Goal: Information Seeking & Learning: Understand process/instructions

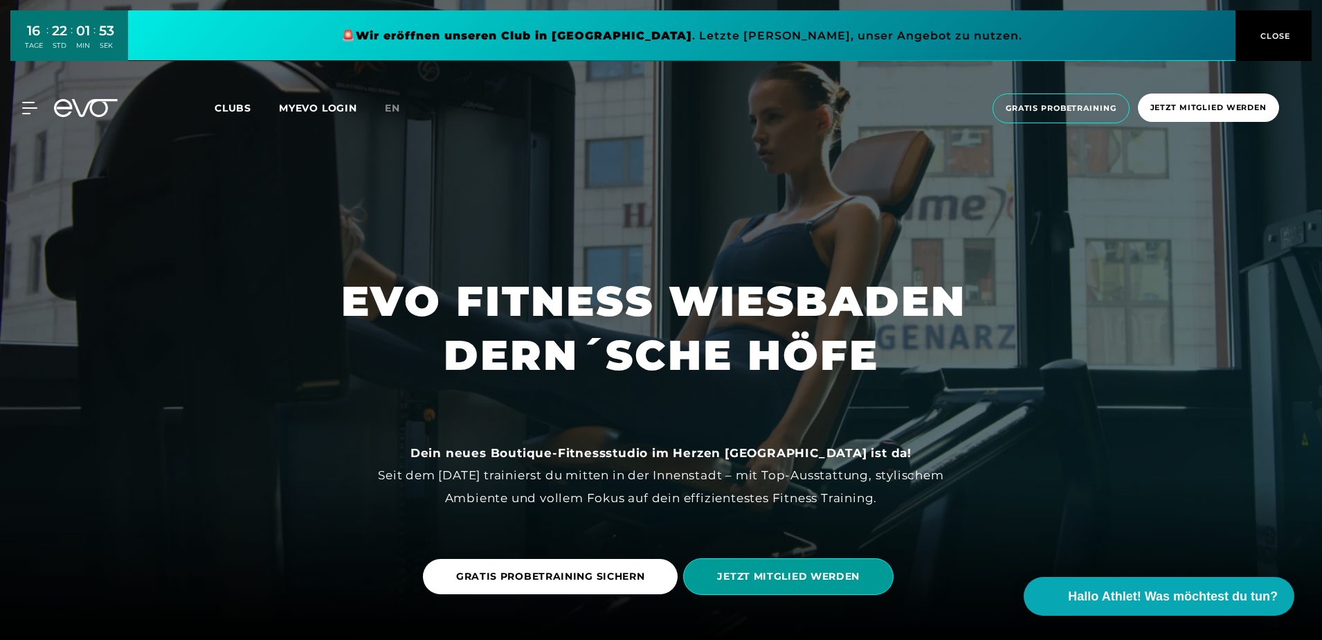
click at [850, 573] on span "JETZT MITGLIED WERDEN" at bounding box center [788, 576] width 143 height 15
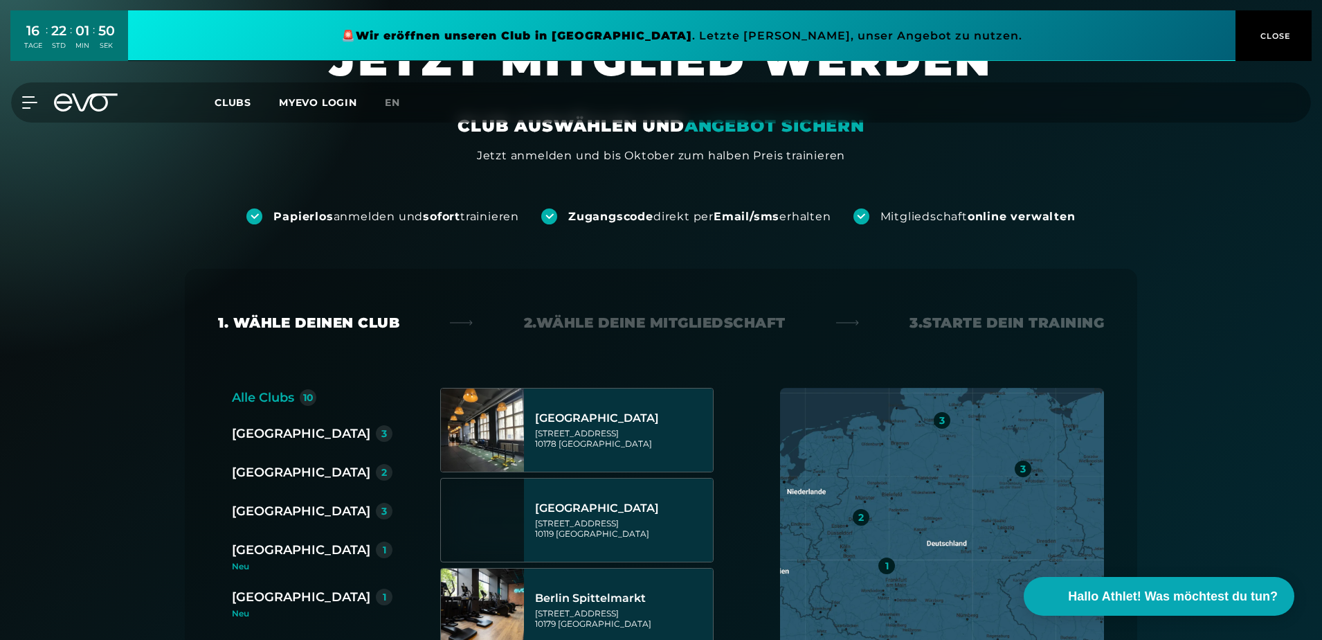
scroll to position [208, 0]
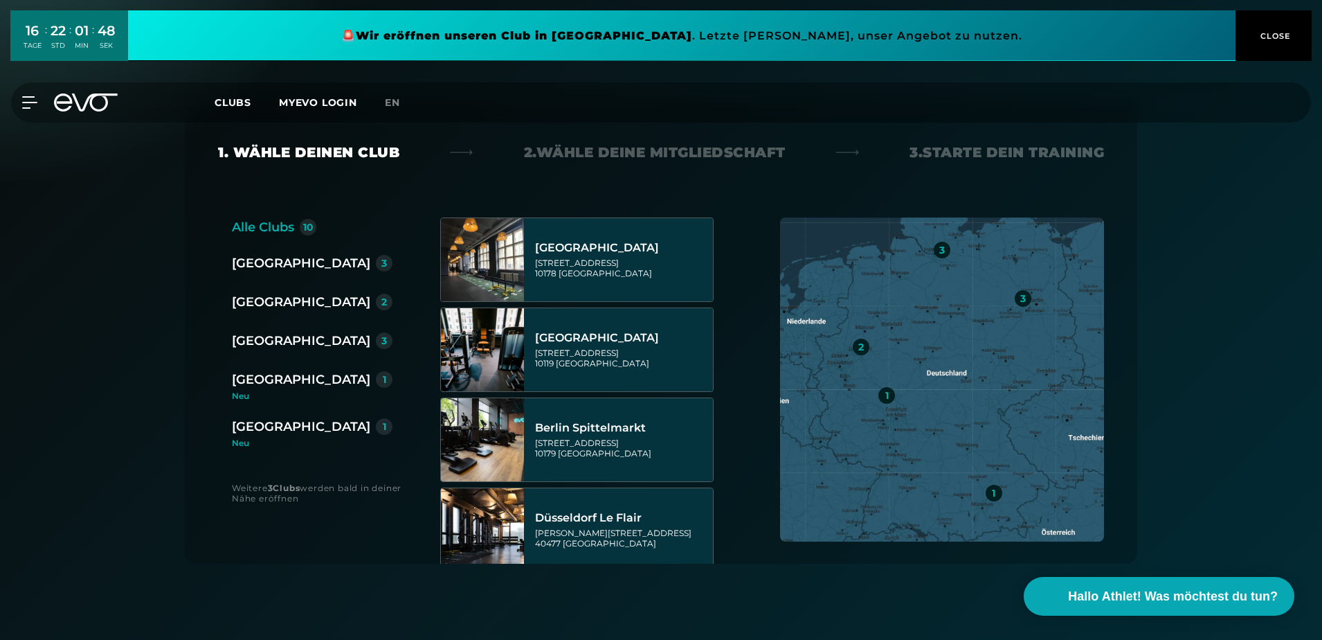
click at [255, 428] on div "[GEOGRAPHIC_DATA]" at bounding box center [301, 426] width 138 height 19
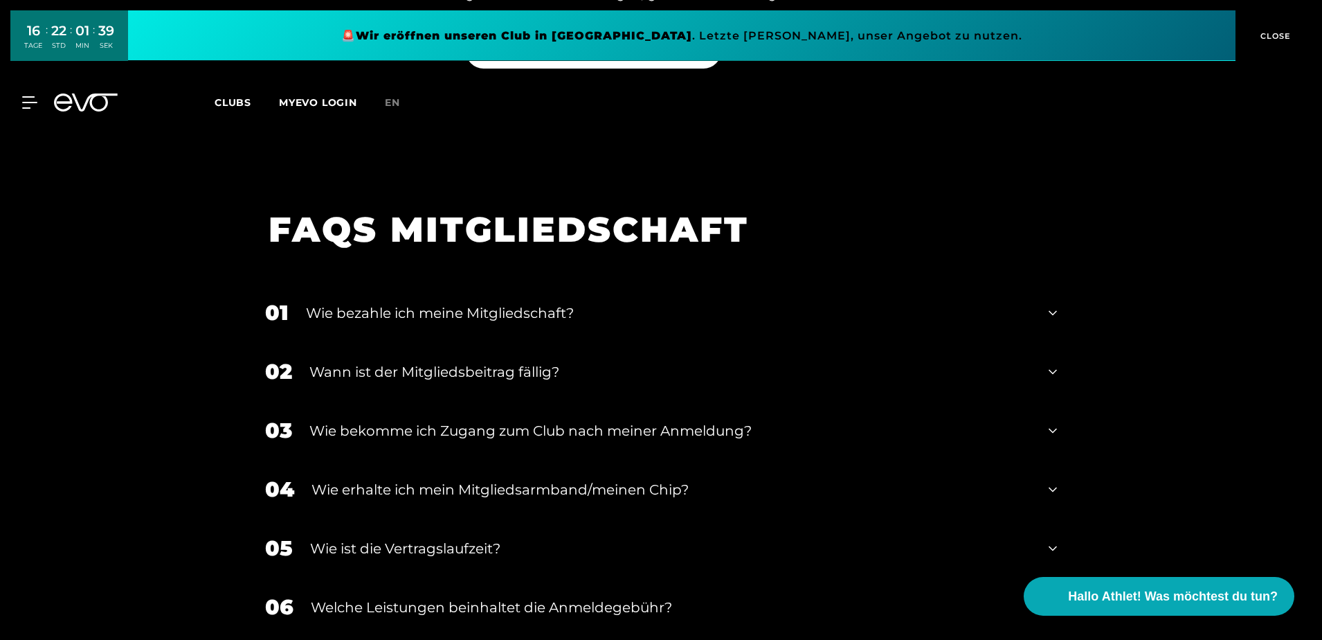
scroll to position [1731, 0]
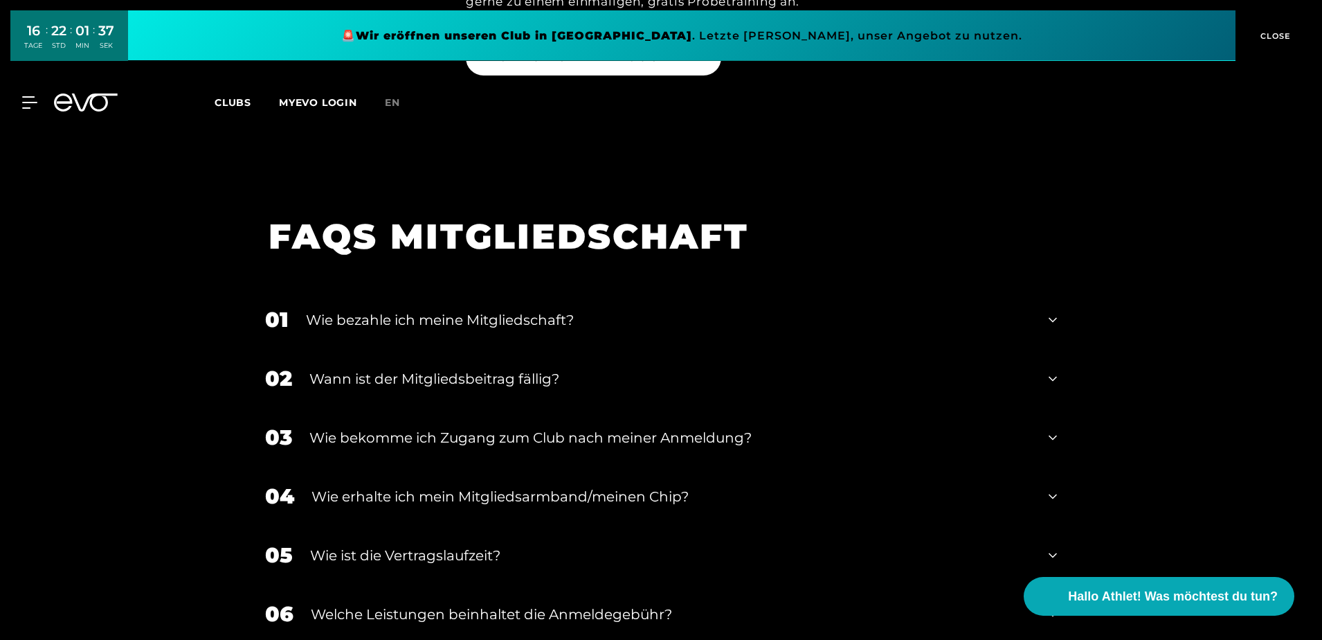
click at [1047, 316] on div "01 Wie bezahle ich meine Mitgliedschaft?" at bounding box center [661, 319] width 820 height 59
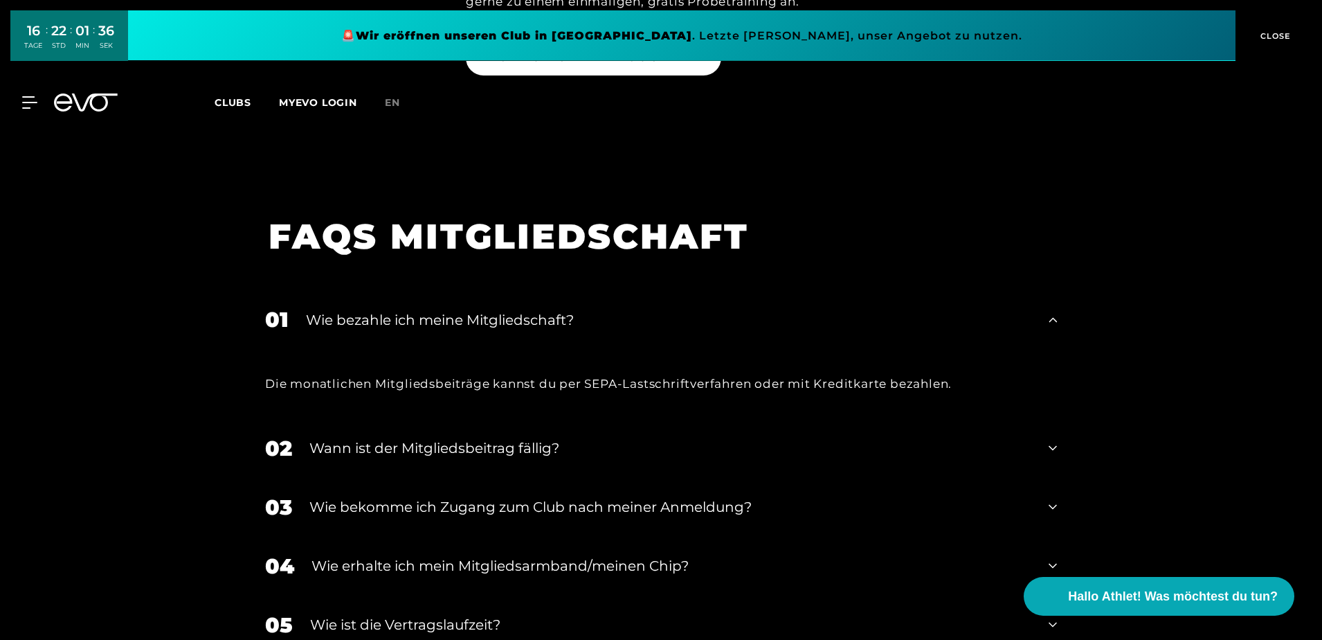
click at [1053, 321] on icon at bounding box center [1053, 320] width 8 height 17
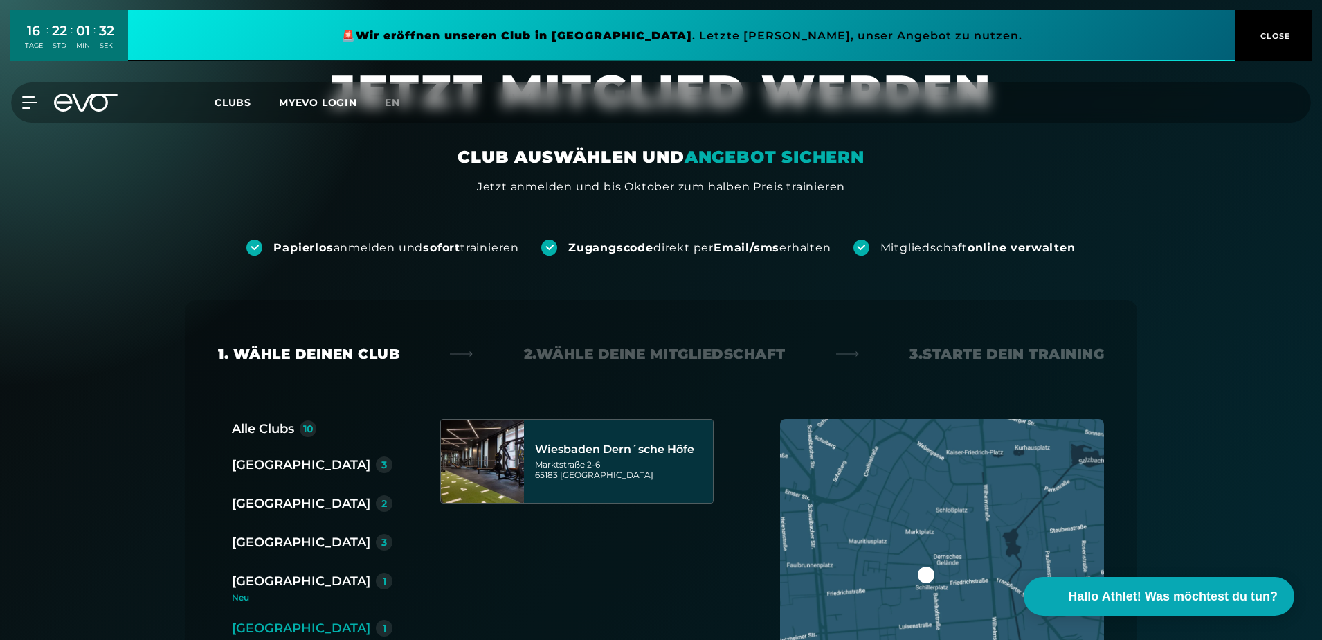
scroll to position [0, 0]
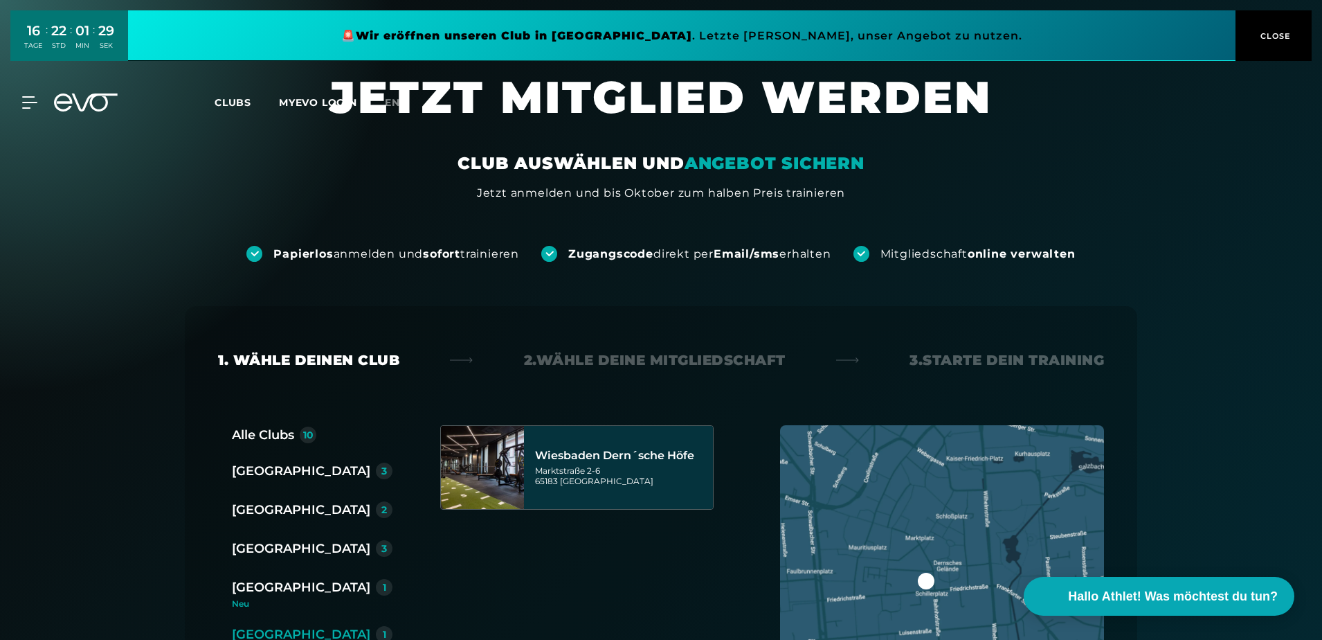
click at [1286, 37] on span "CLOSE" at bounding box center [1274, 36] width 34 height 12
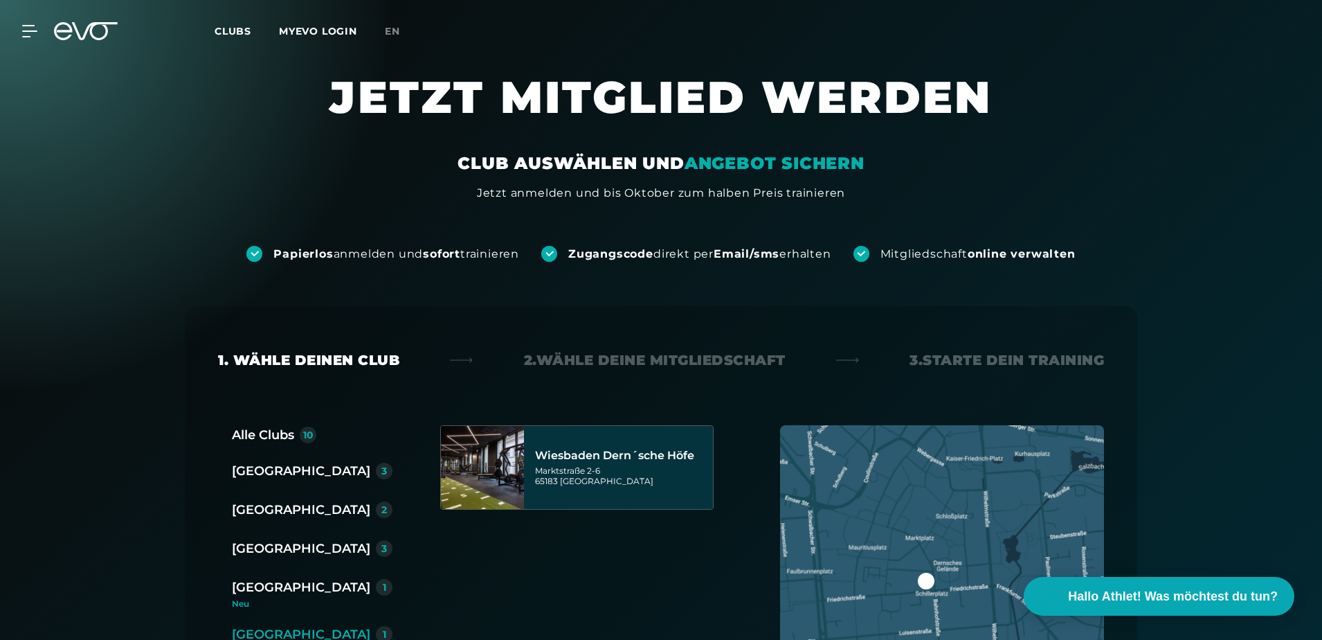
click at [239, 28] on span "Clubs" at bounding box center [233, 31] width 37 height 12
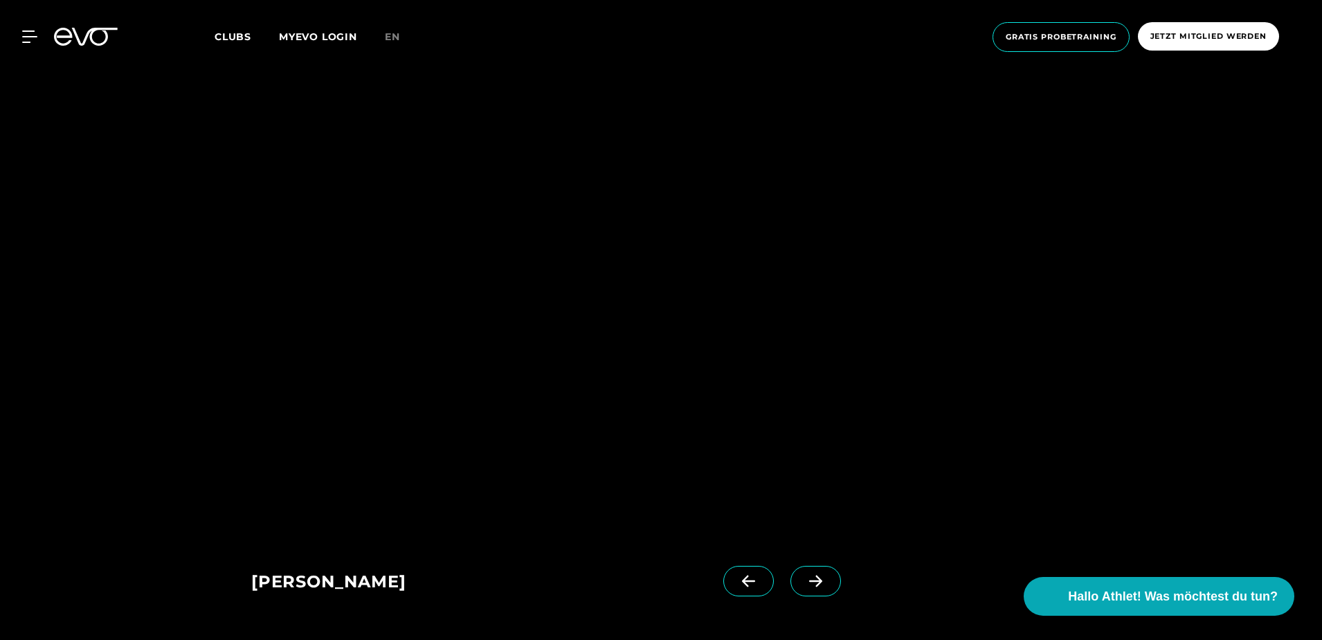
scroll to position [900, 0]
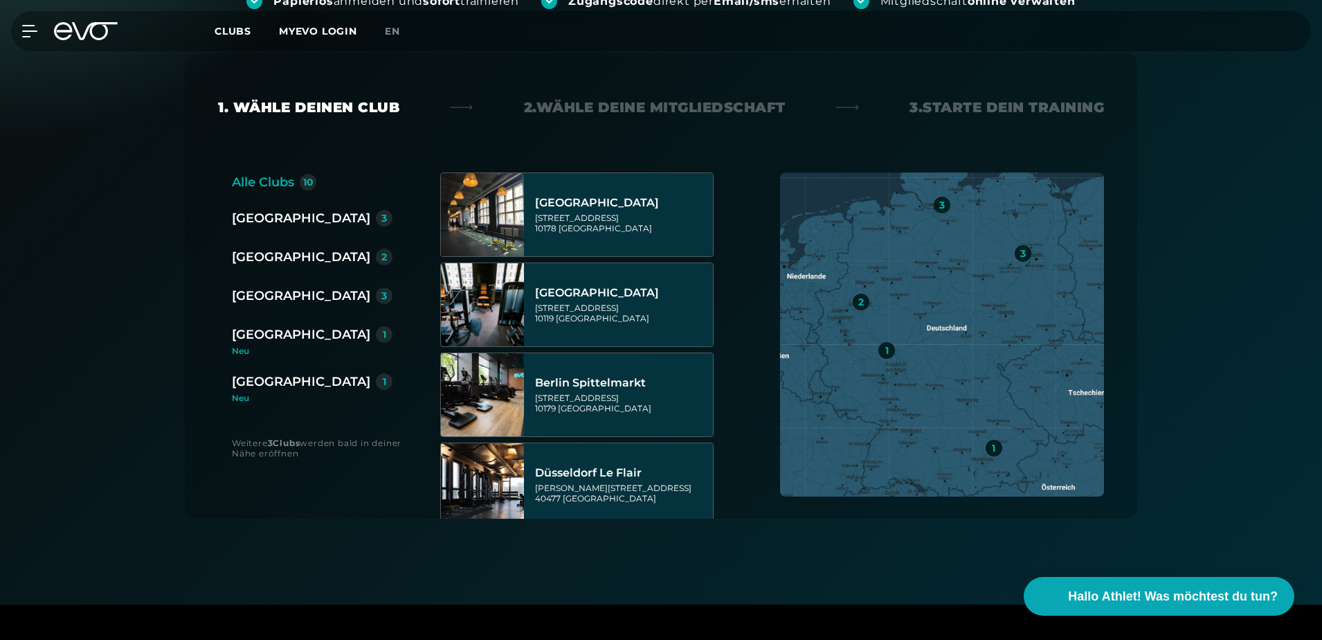
scroll to position [277, 0]
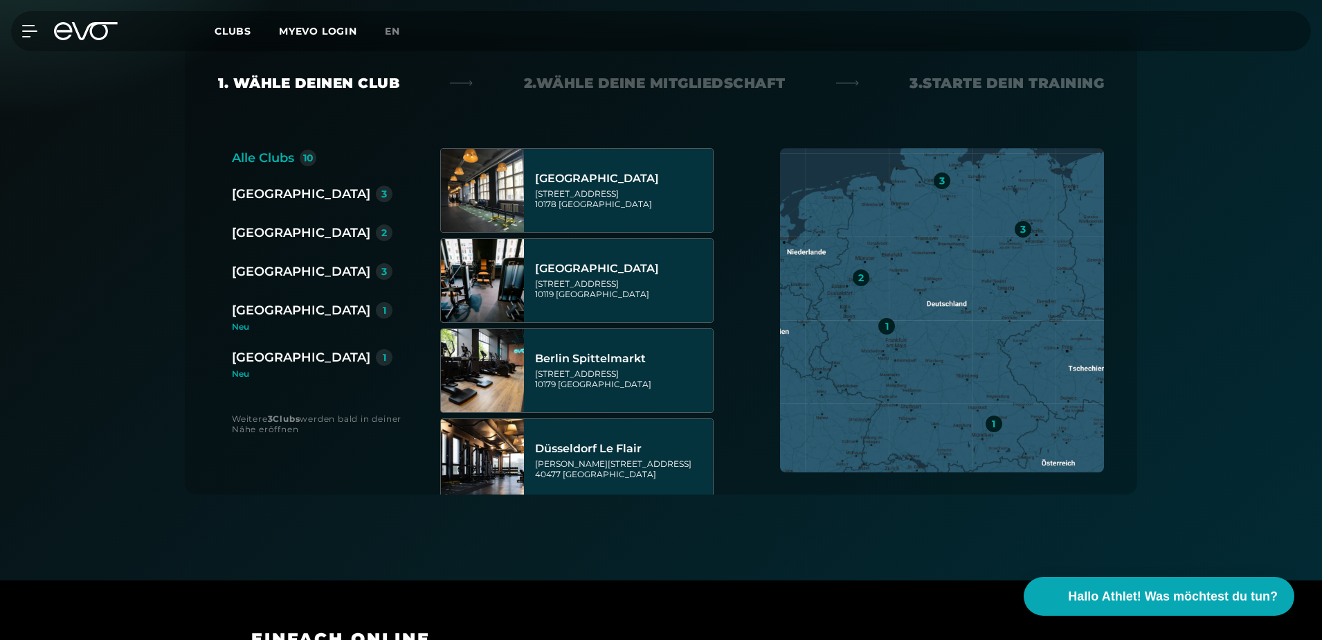
click at [271, 354] on div "[GEOGRAPHIC_DATA]" at bounding box center [301, 357] width 138 height 19
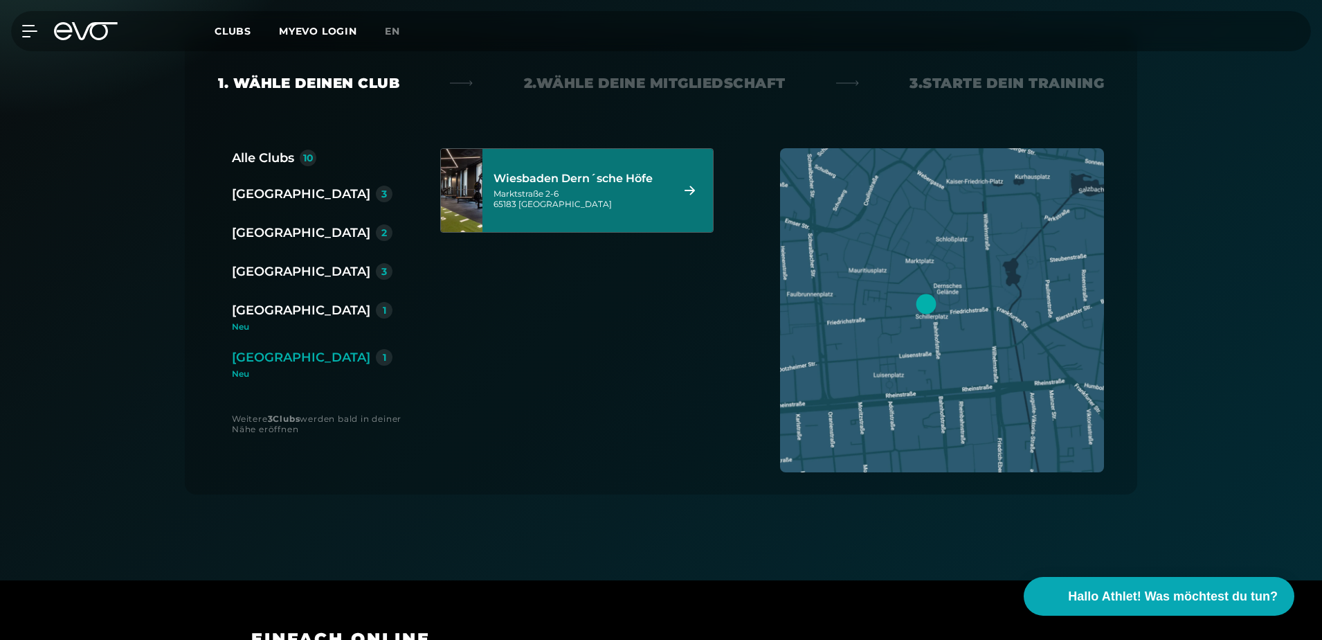
click at [566, 173] on div "Wiesbaden Dern´sche Höfe" at bounding box center [581, 179] width 174 height 14
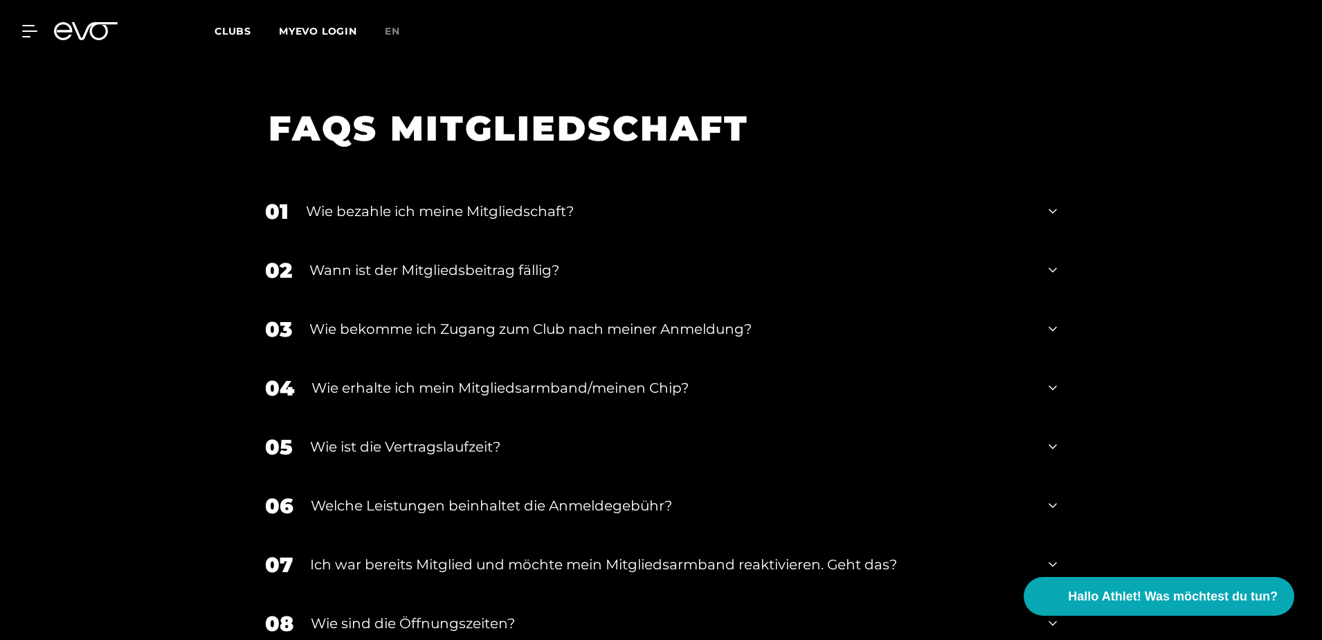
scroll to position [2314, 0]
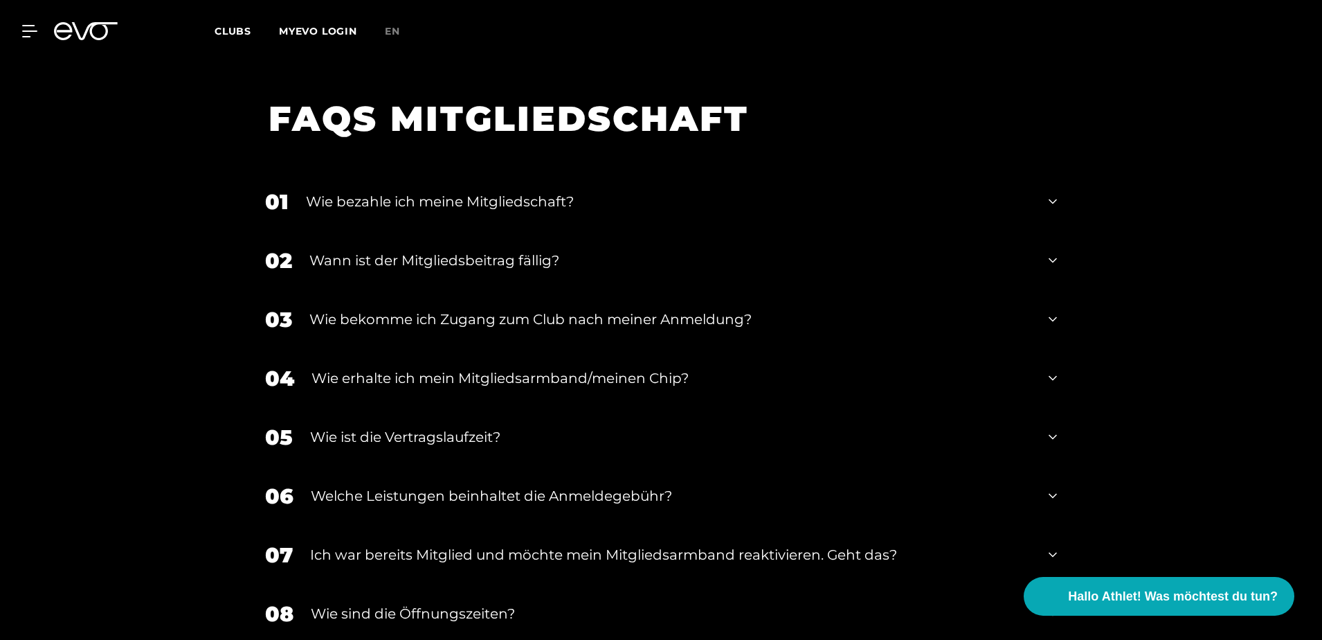
click at [1058, 180] on div "01 Wie bezahle ich meine Mitgliedschaft?" at bounding box center [661, 201] width 820 height 59
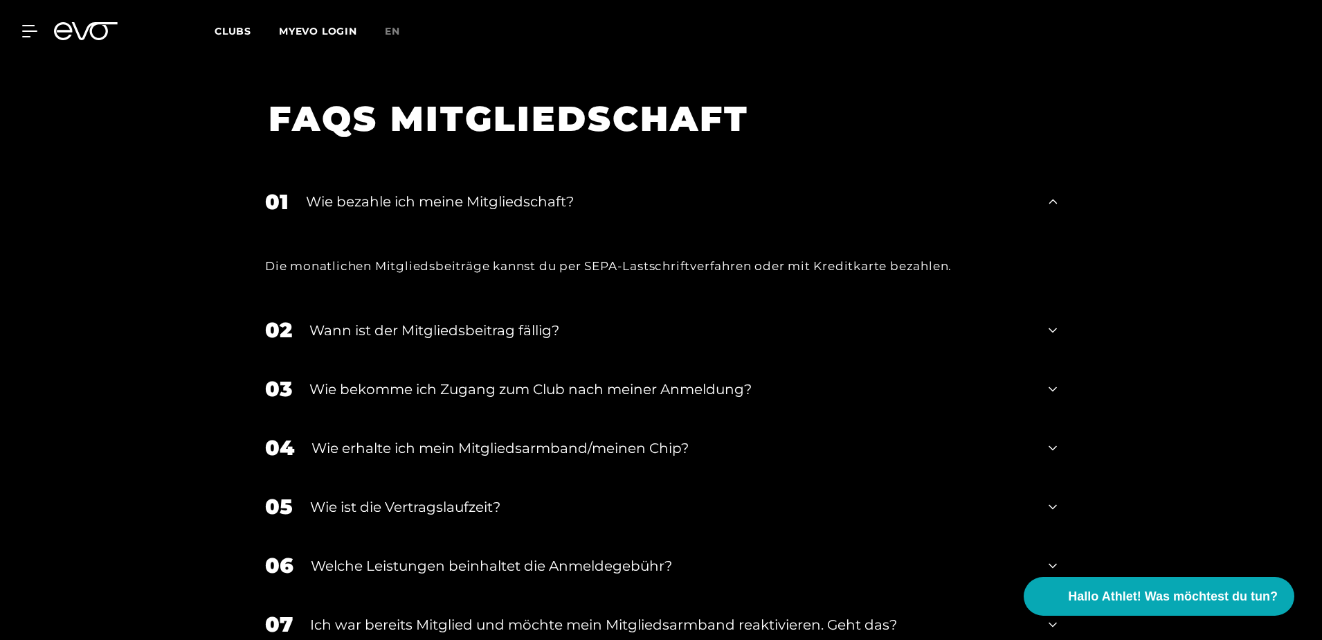
click at [1050, 322] on icon at bounding box center [1053, 330] width 8 height 17
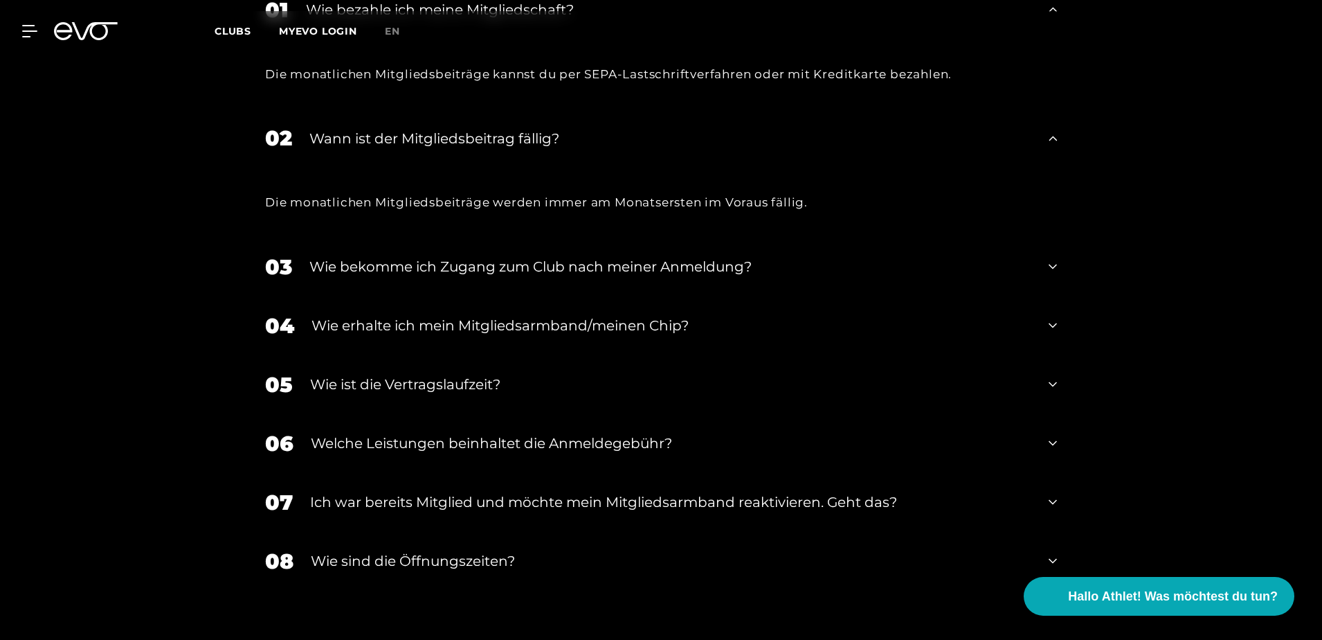
scroll to position [2521, 0]
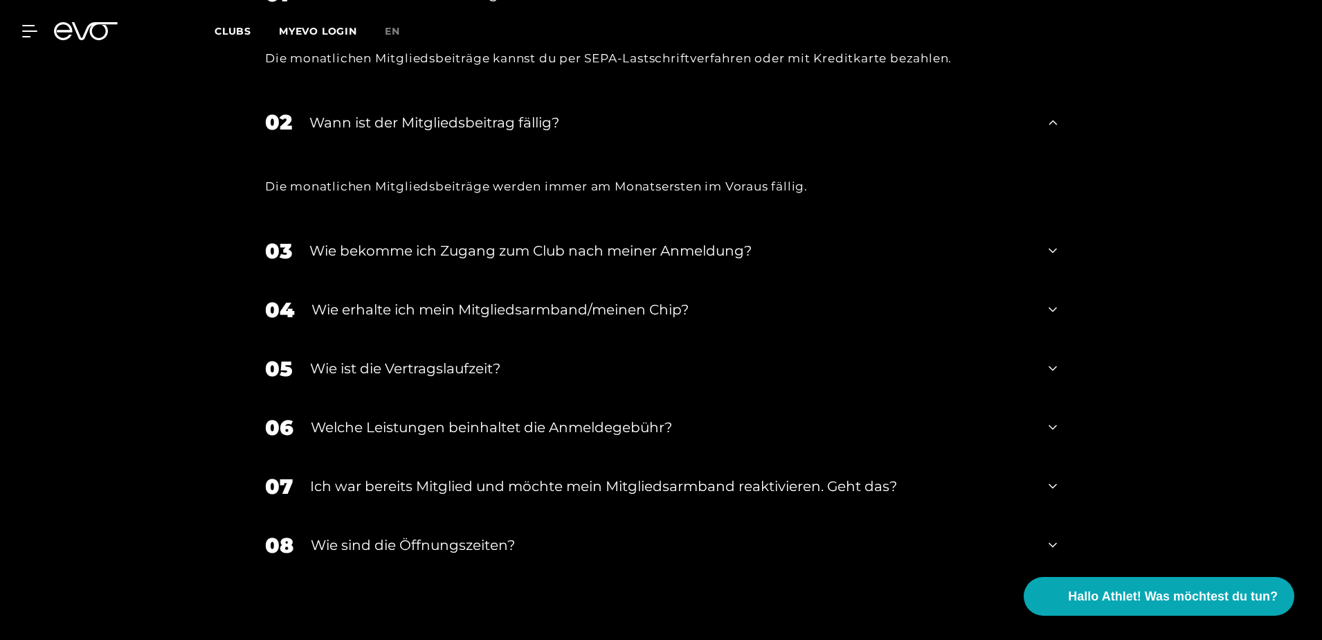
click at [1058, 235] on div "03 Wie bekomme ich Zugang zum Club nach meiner Anmeldung?" at bounding box center [661, 251] width 820 height 59
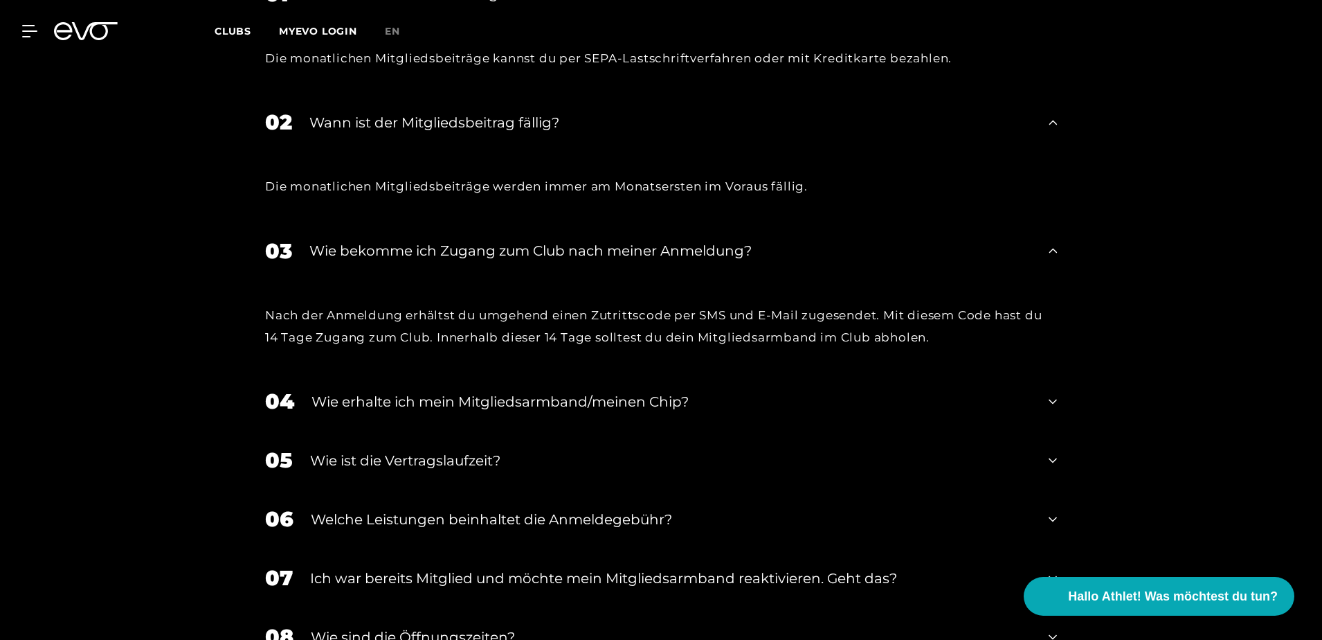
click at [1047, 380] on div "04 Wie erhalte ich mein Mitgliedsarmband/meinen Chip?" at bounding box center [661, 401] width 820 height 59
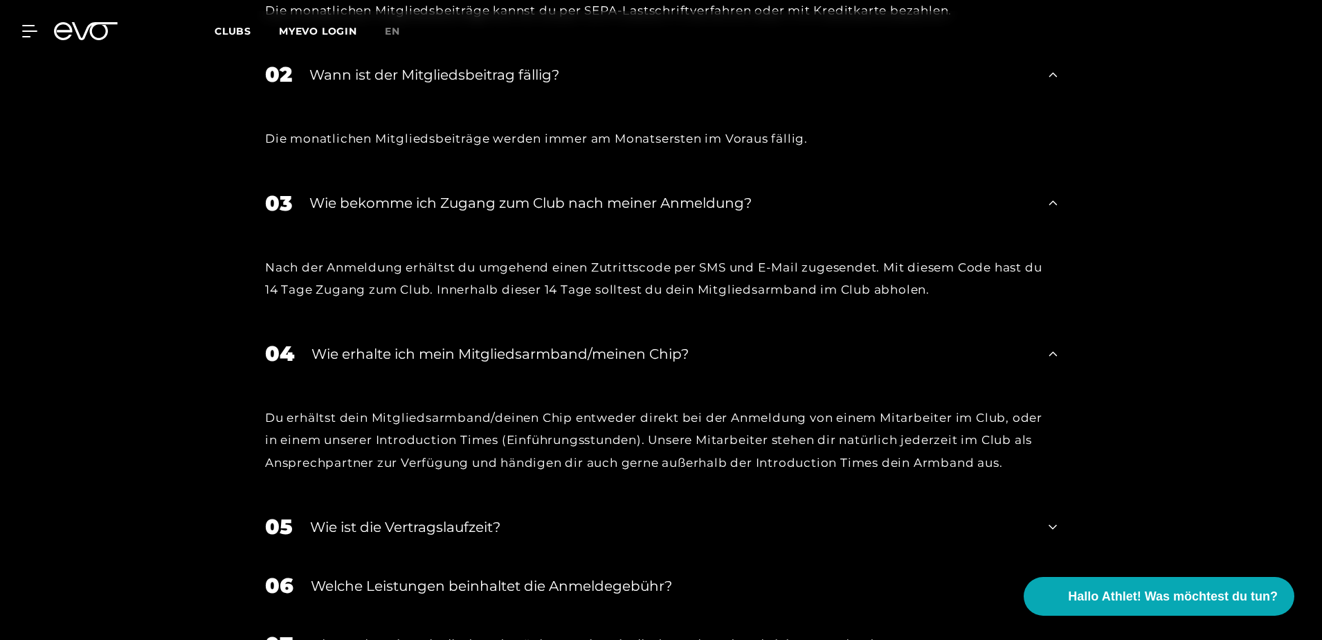
scroll to position [2660, 0]
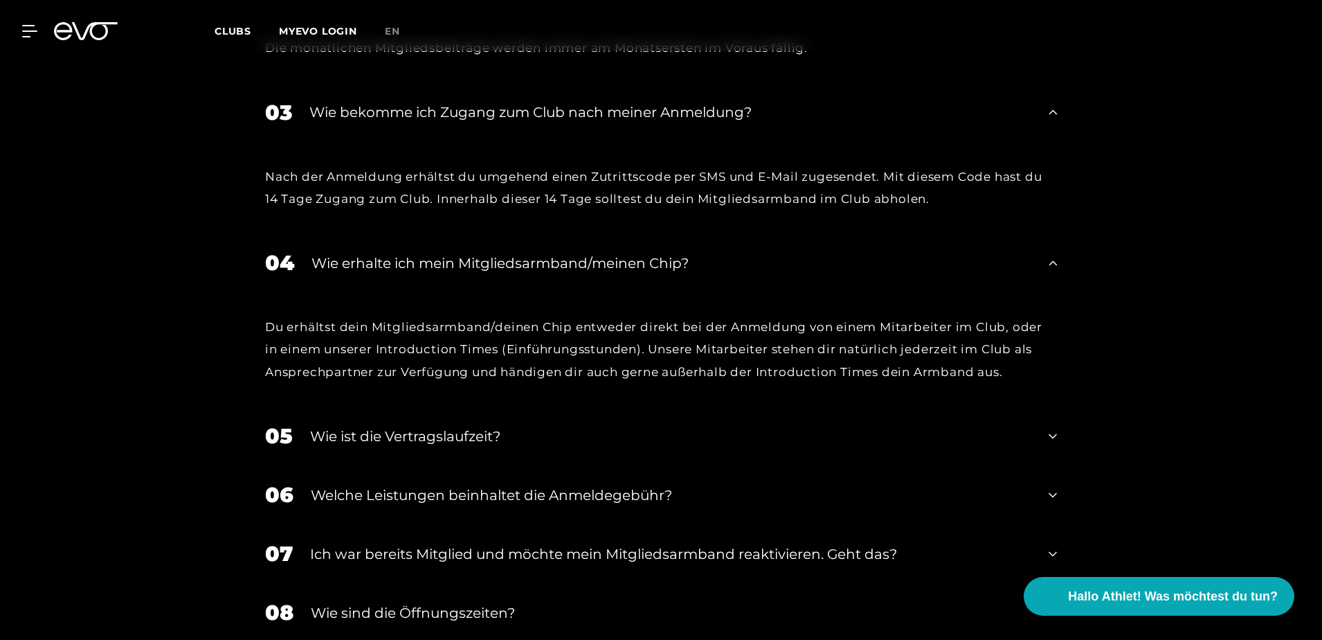
click at [1056, 487] on icon at bounding box center [1053, 495] width 8 height 17
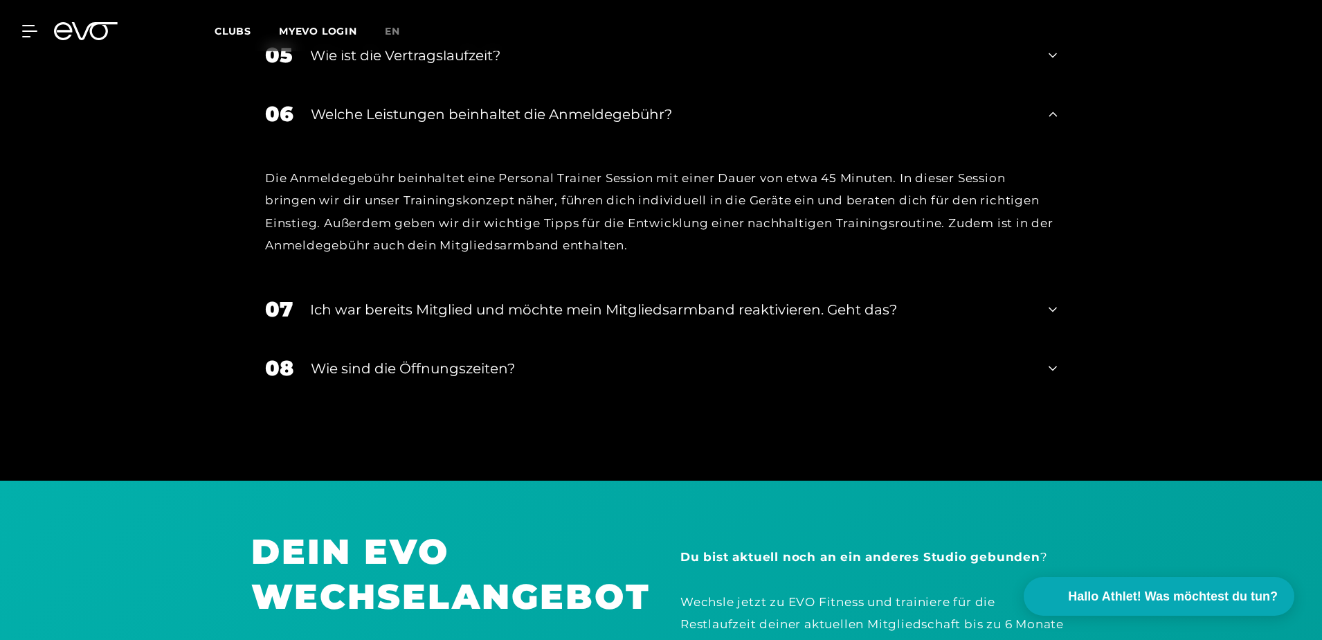
scroll to position [3144, 0]
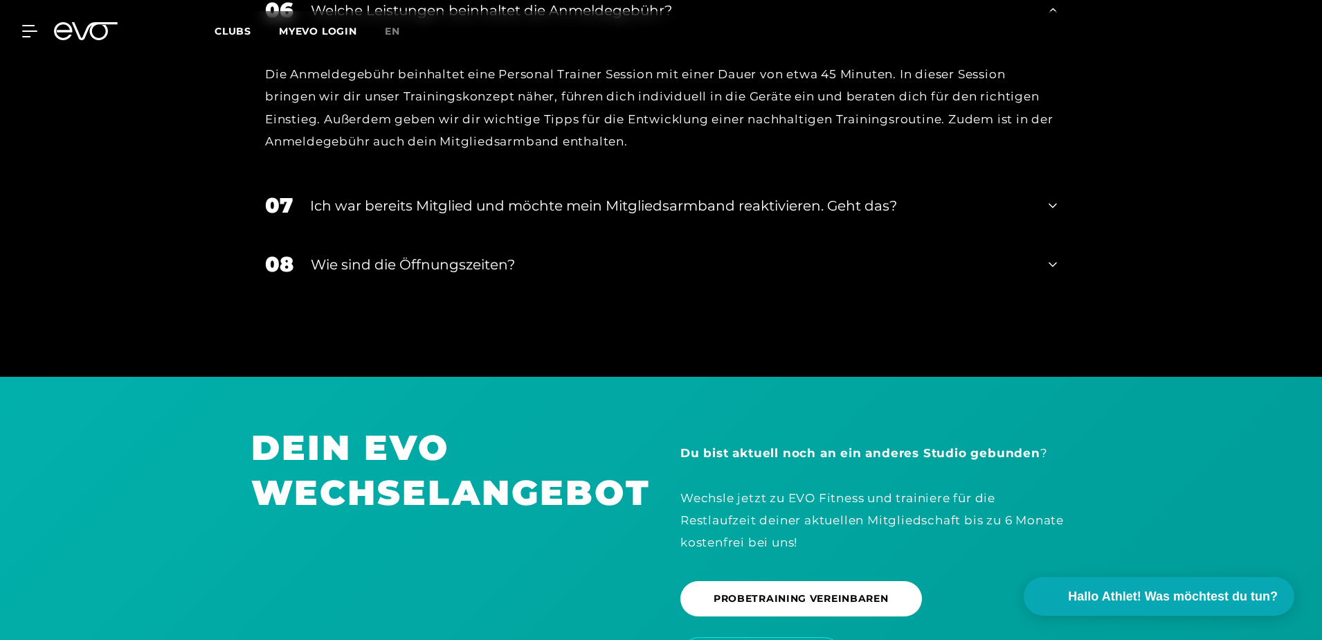
click at [1052, 256] on icon at bounding box center [1053, 264] width 8 height 17
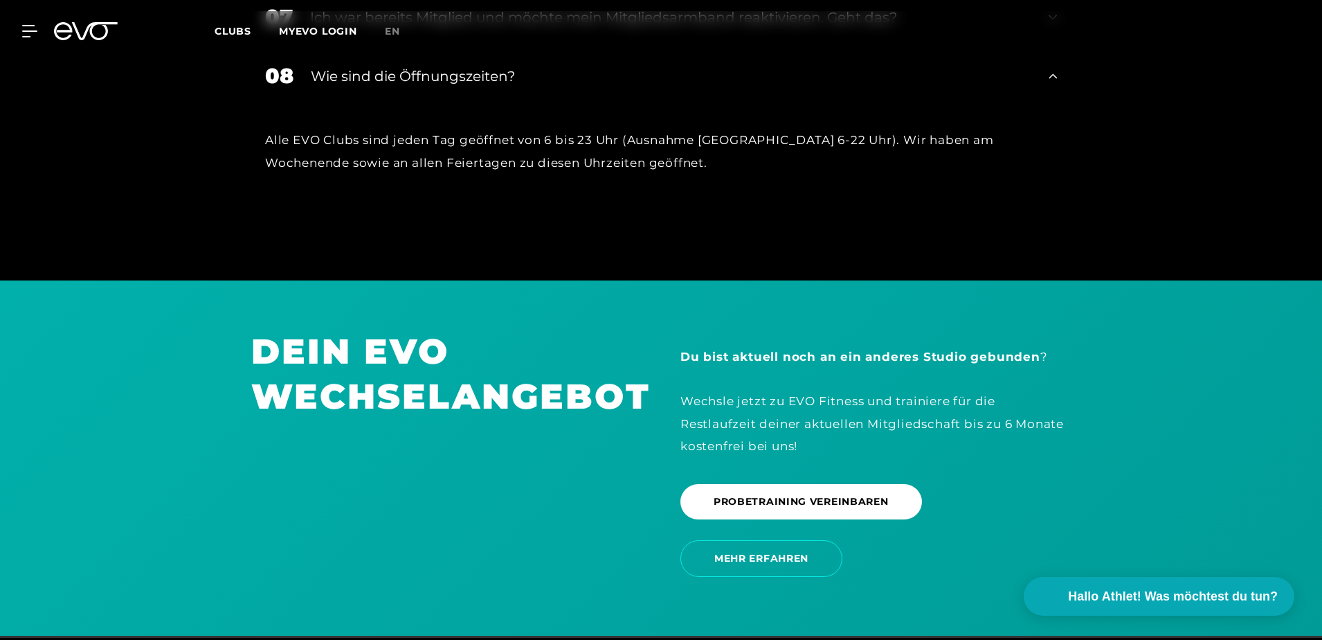
scroll to position [3352, 0]
